Goal: Information Seeking & Learning: Learn about a topic

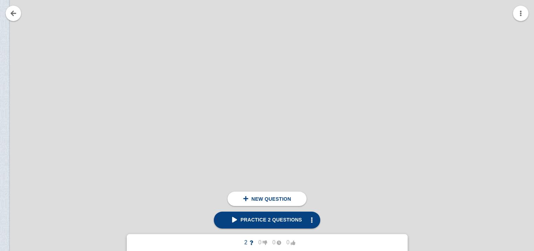
scroll to position [123044, 58]
click at [131, 47] on div at bounding box center [292, 76] width 607 height 859
